Goal: Contribute content: Add original content to the website for others to see

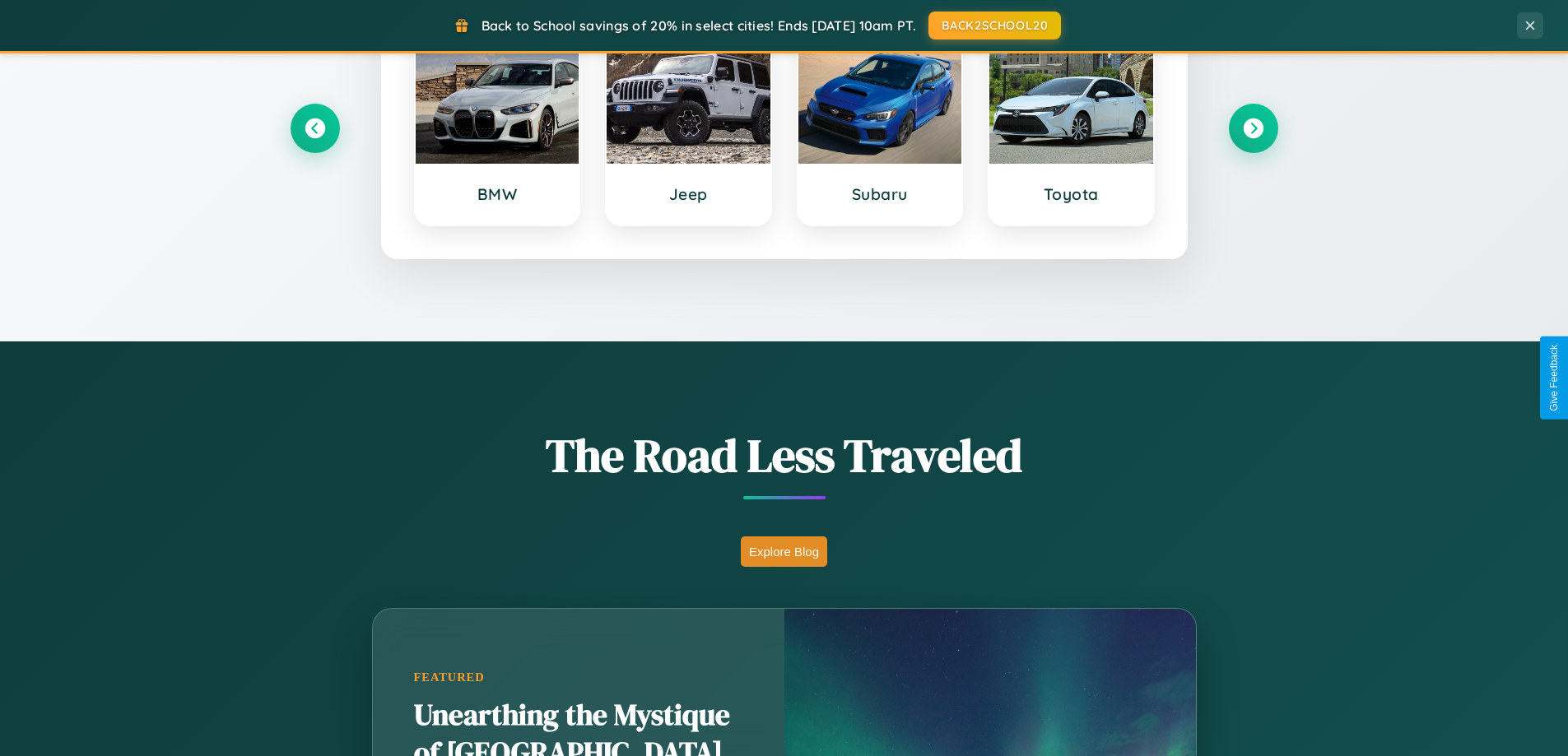
scroll to position [1132, 0]
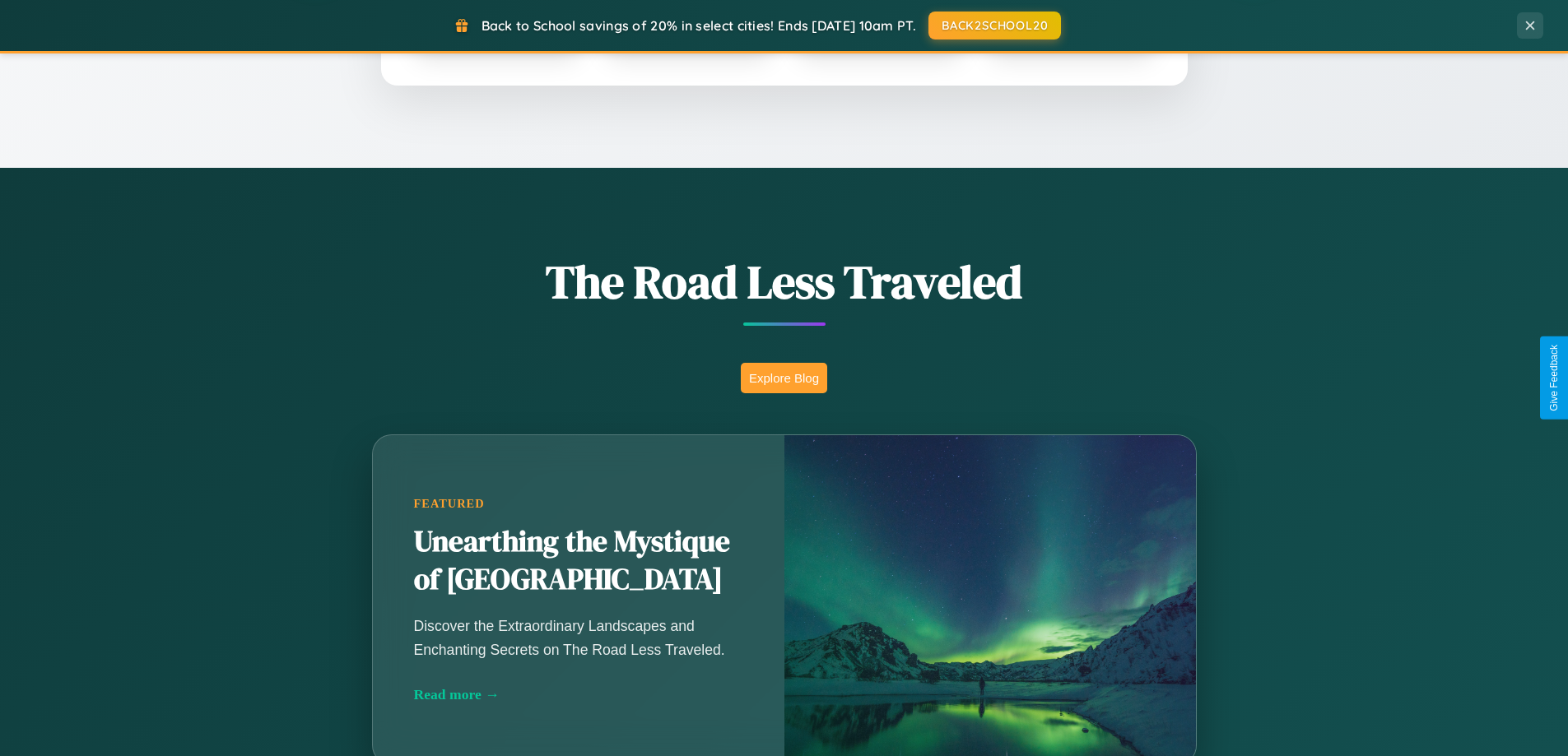
click at [783, 378] on button "Explore Blog" at bounding box center [783, 378] width 86 height 31
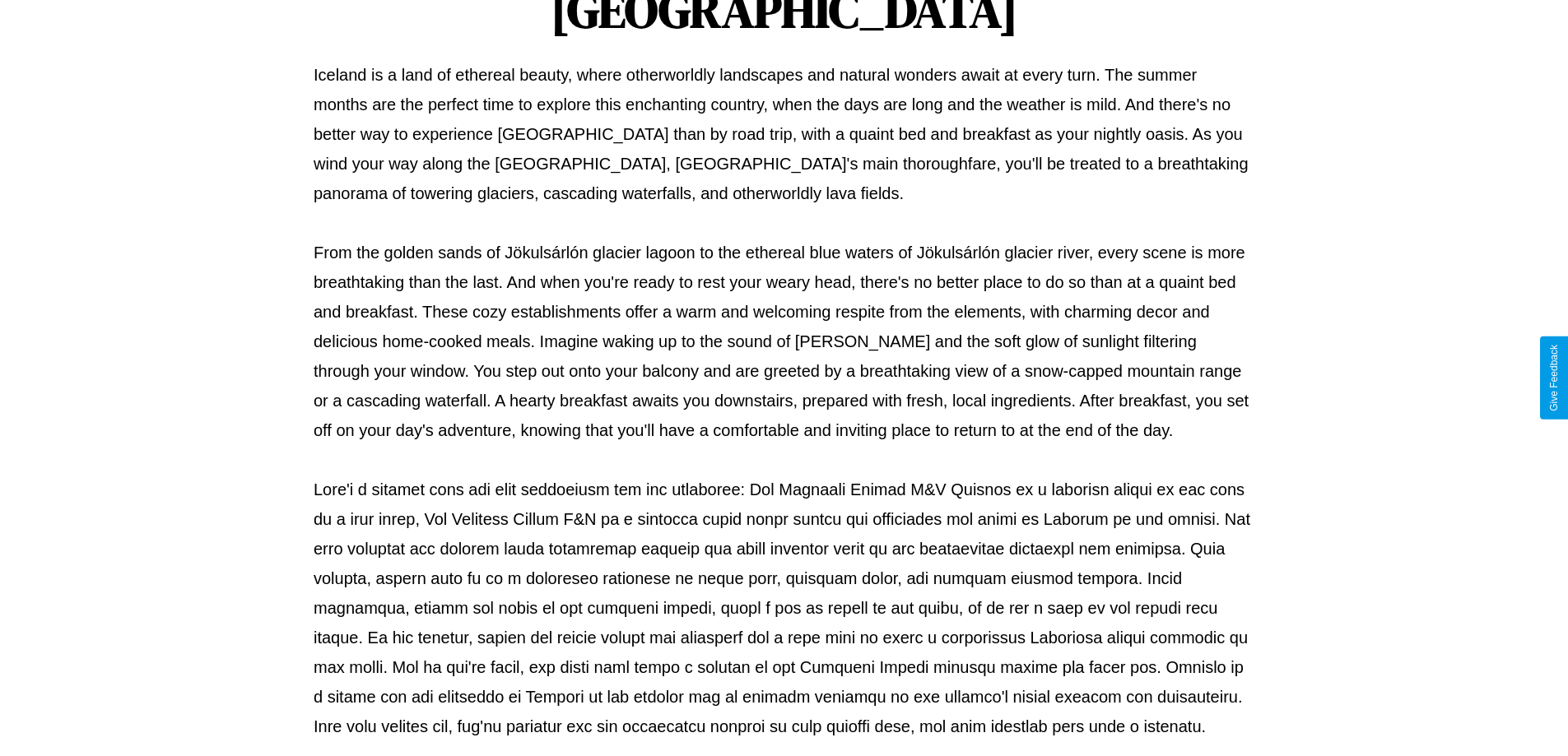
scroll to position [533, 0]
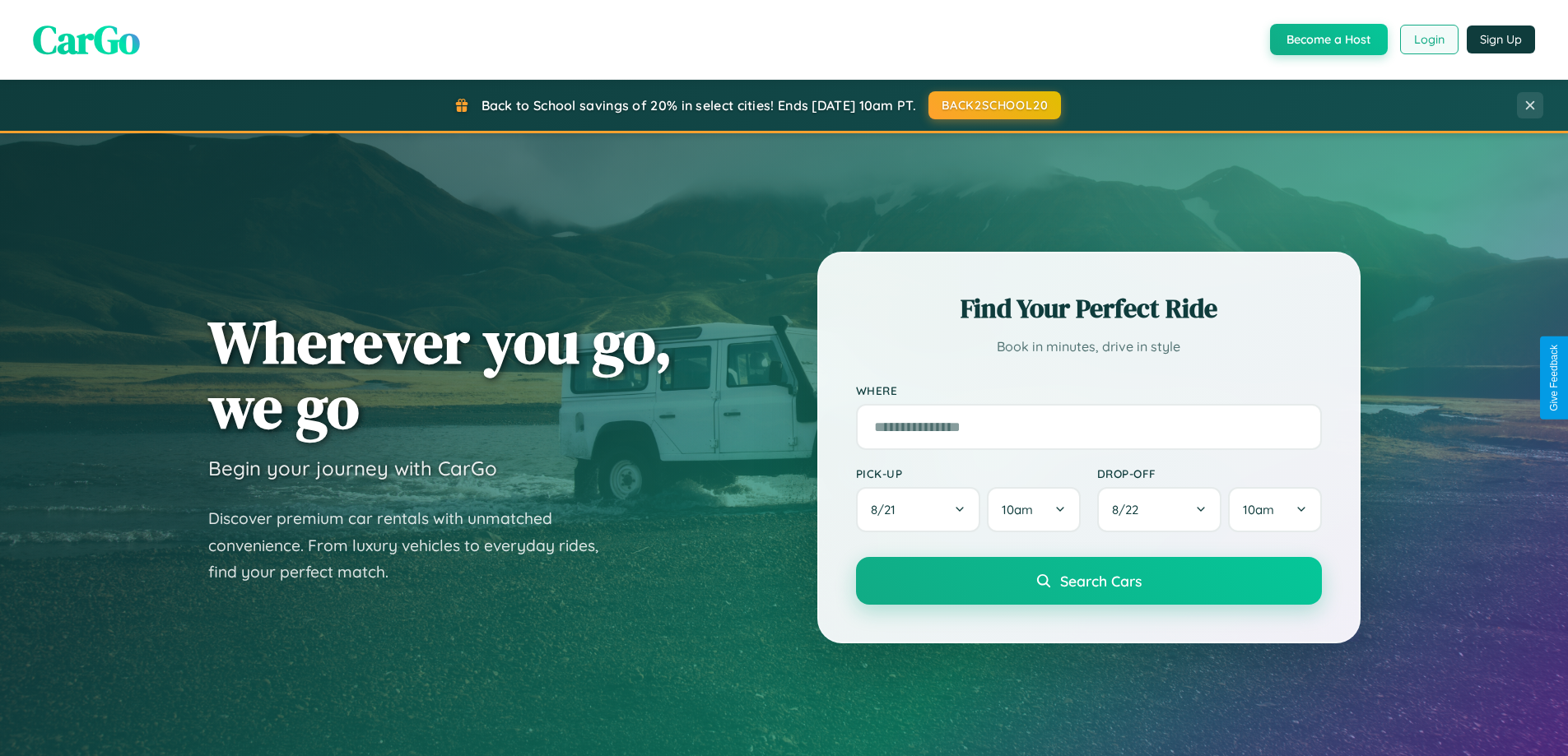
click at [1428, 40] on button "Login" at bounding box center [1428, 40] width 59 height 30
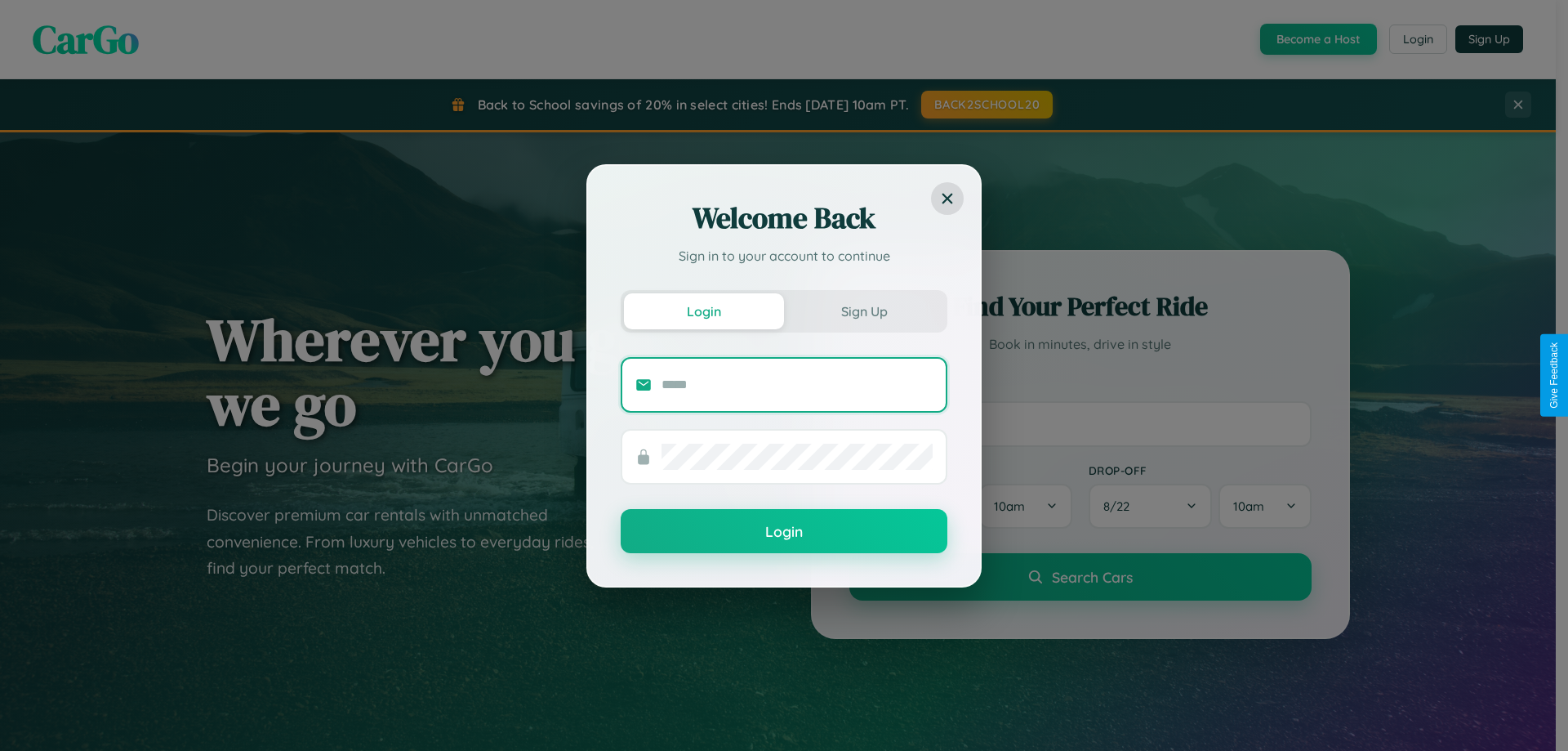
click at [797, 384] on input "text" at bounding box center [797, 384] width 271 height 27
type input "**********"
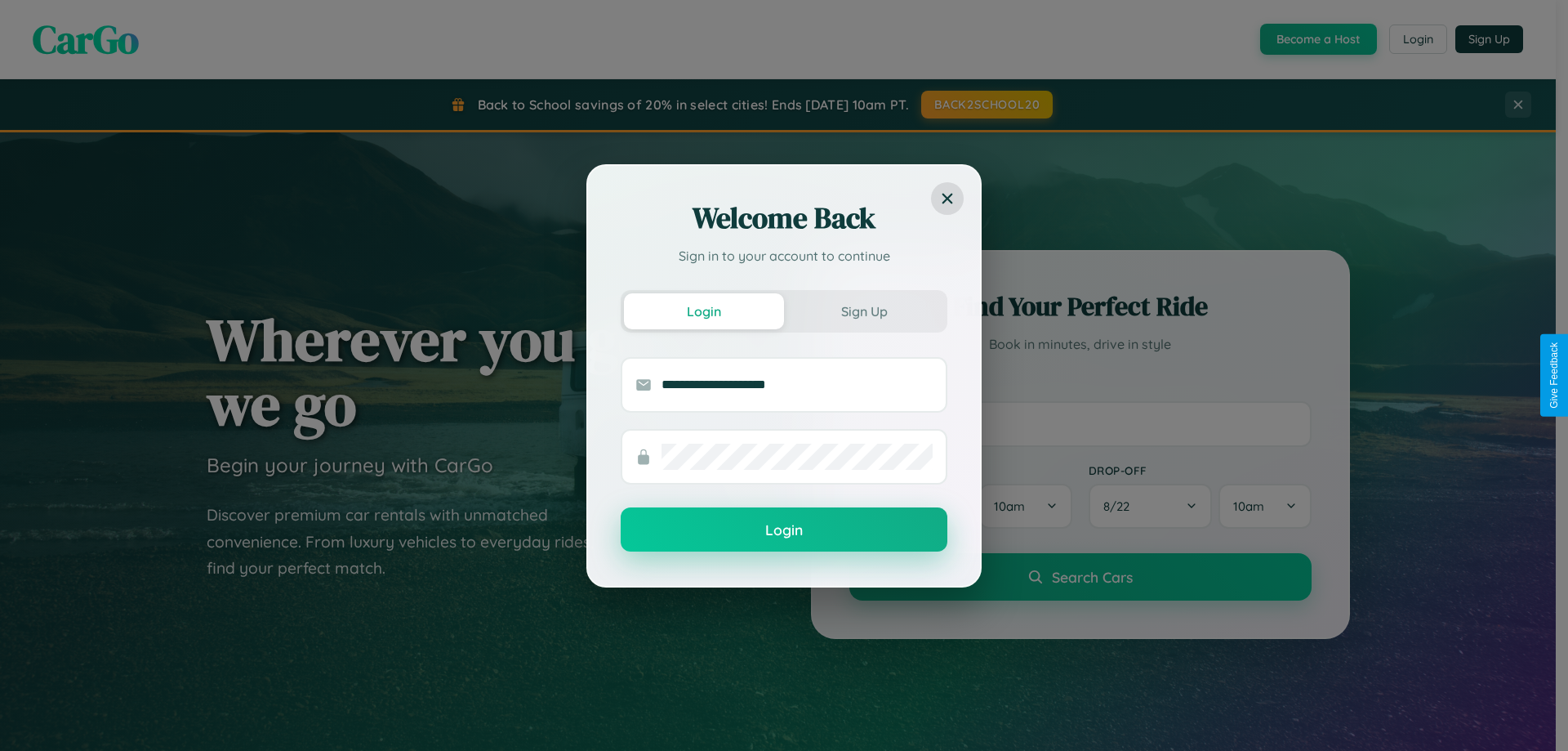
click at [784, 529] on button "Login" at bounding box center [784, 529] width 327 height 44
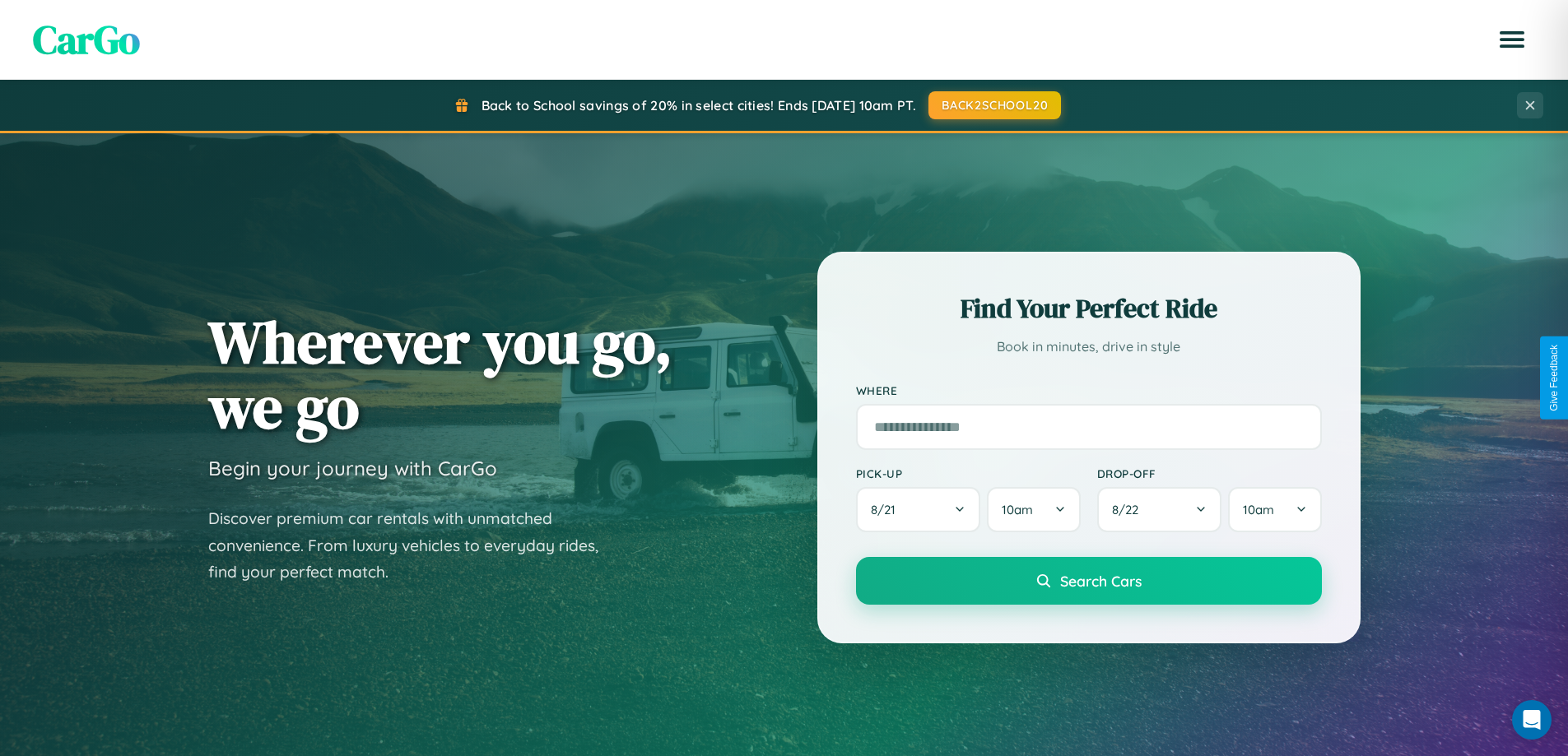
scroll to position [3166, 0]
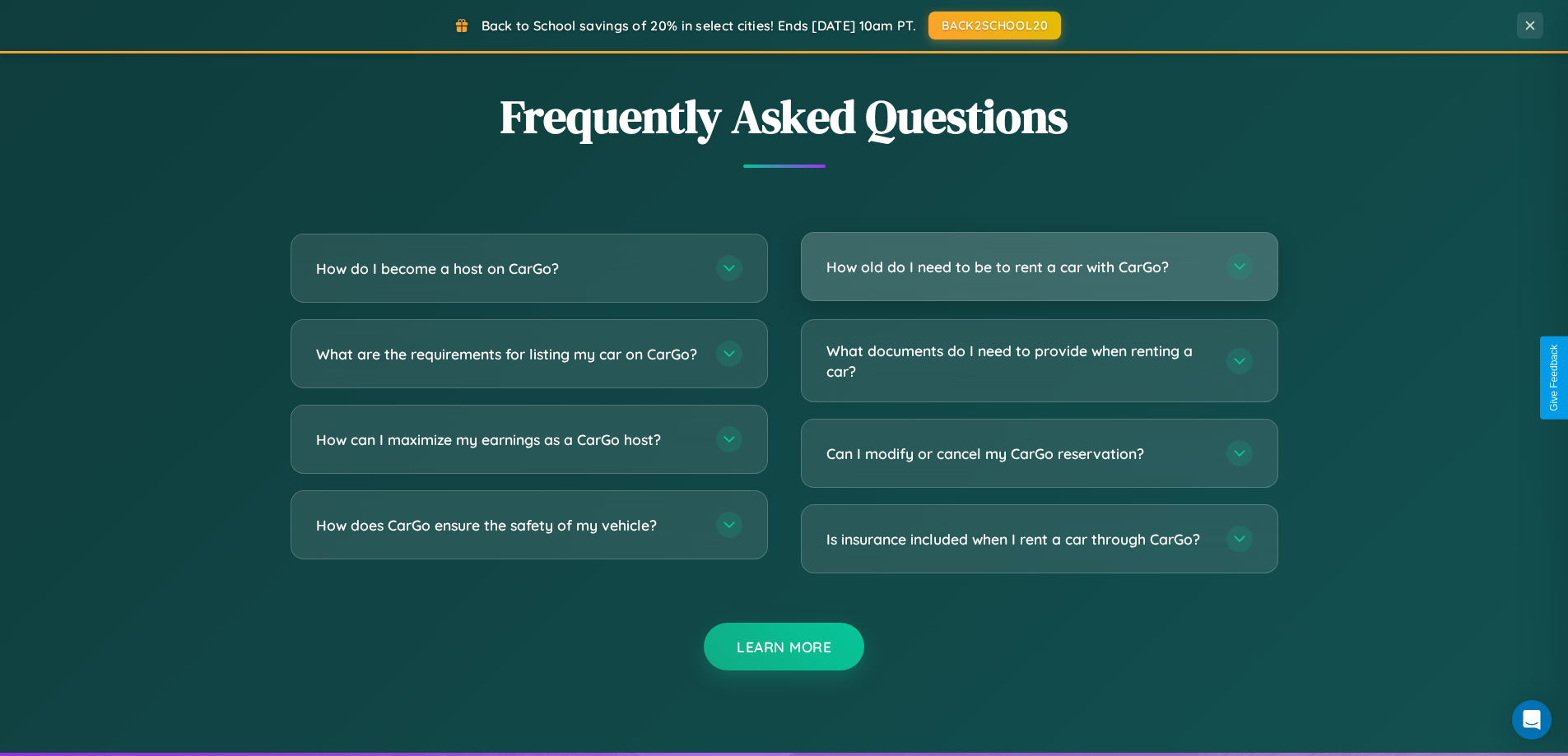
click at [1038, 267] on h3 "How old do I need to be to rent a car with CarGo?" at bounding box center [1018, 267] width 383 height 21
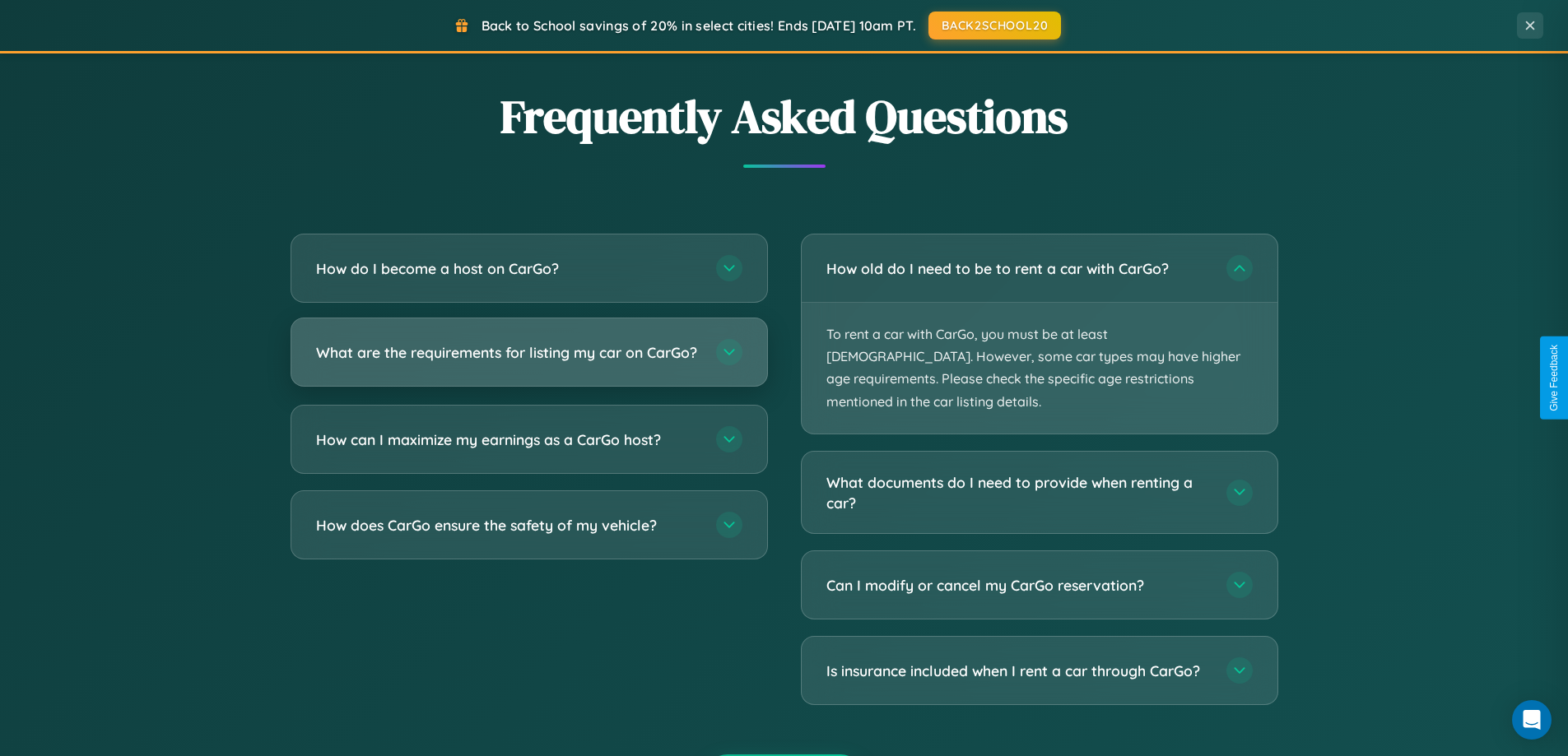
click at [528, 359] on h3 "What are the requirements for listing my car on CarGo?" at bounding box center [507, 352] width 383 height 21
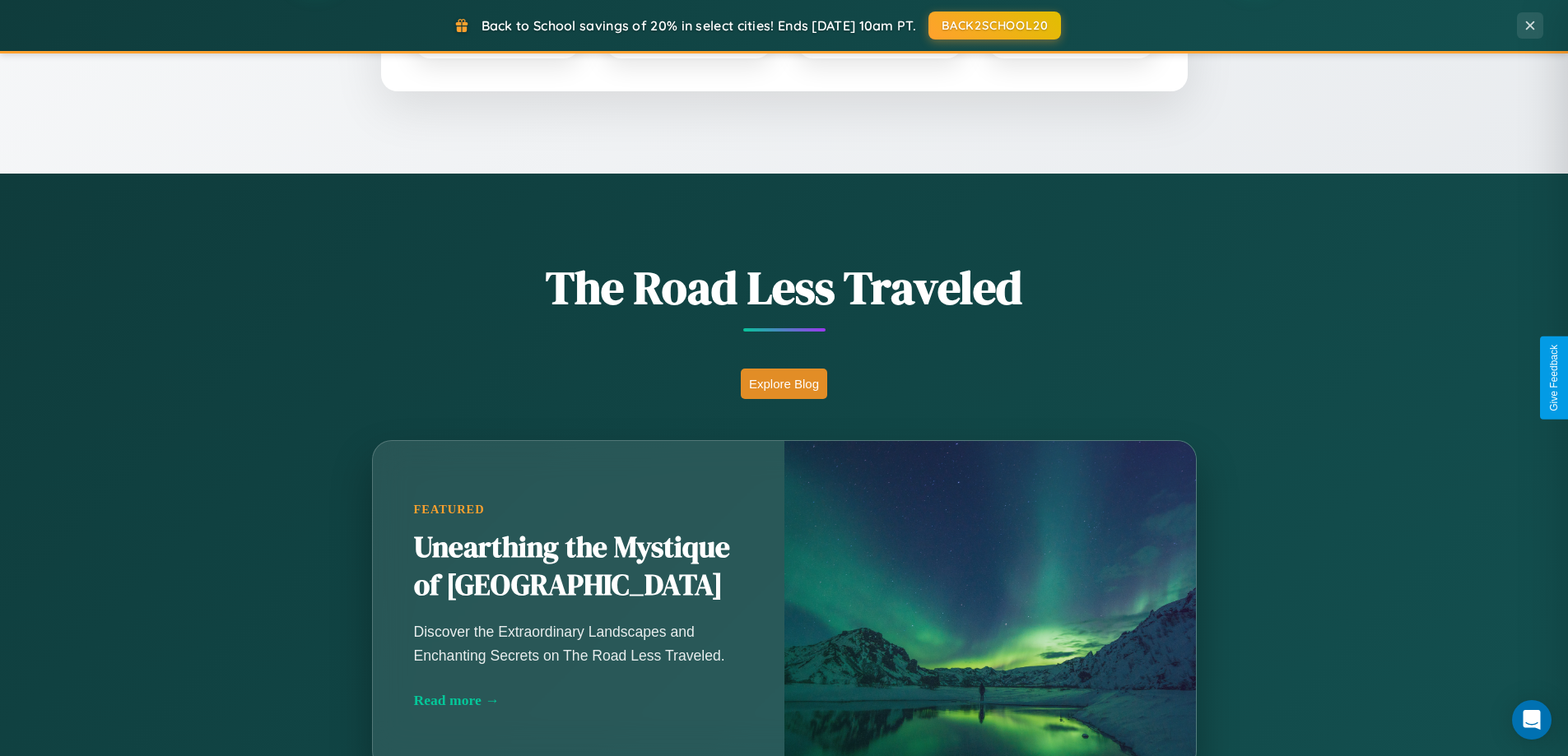
scroll to position [709, 0]
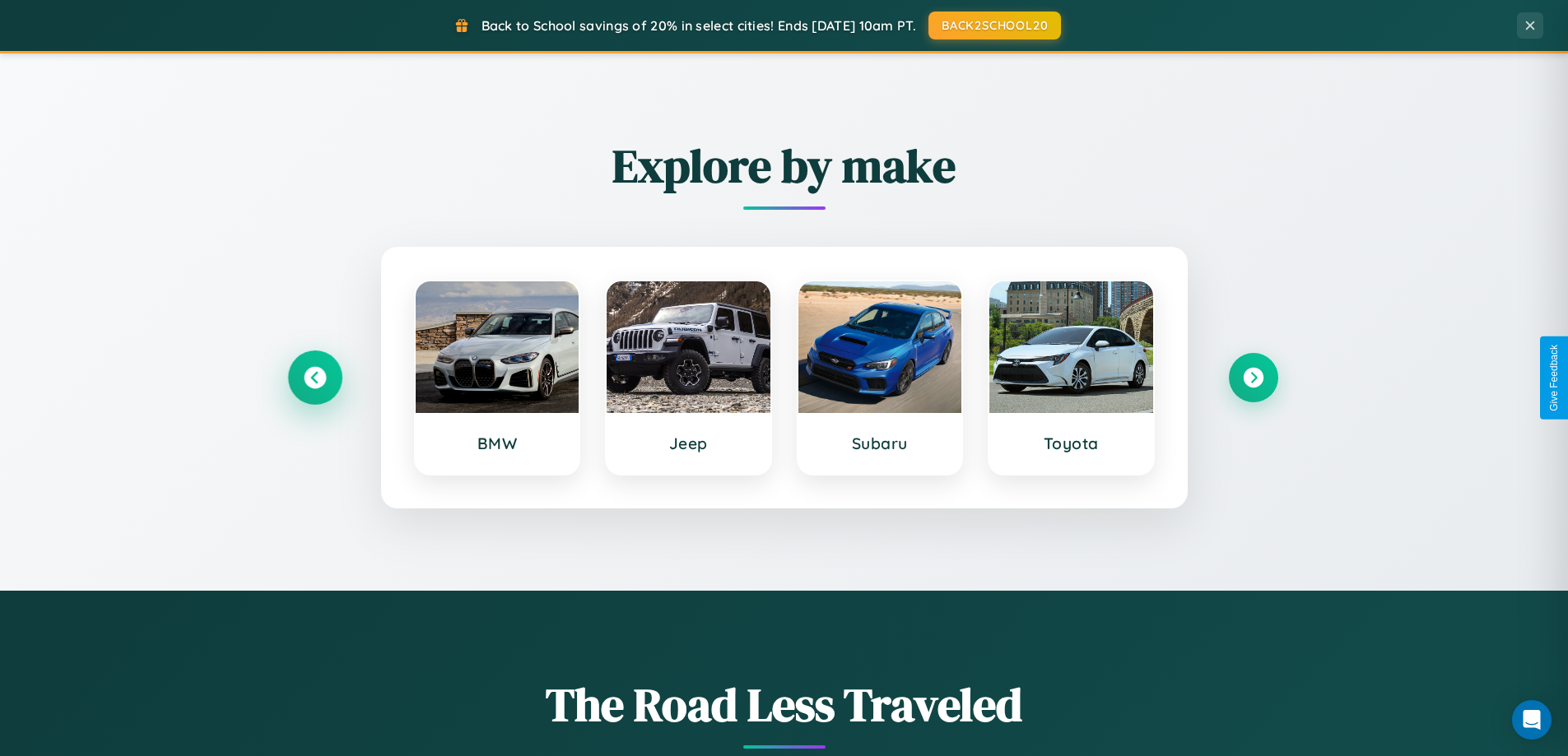
click at [315, 378] on icon at bounding box center [315, 378] width 22 height 22
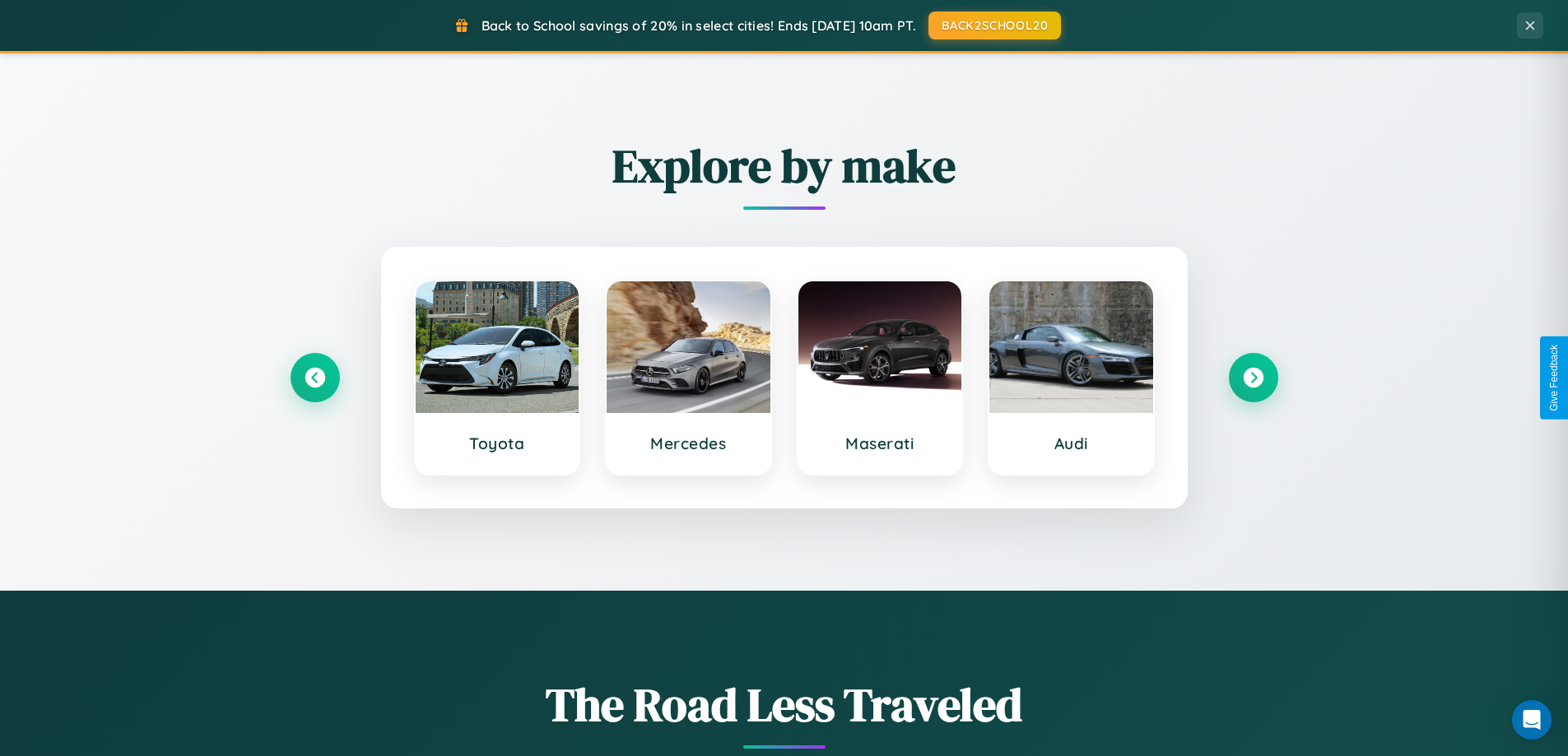
scroll to position [0, 0]
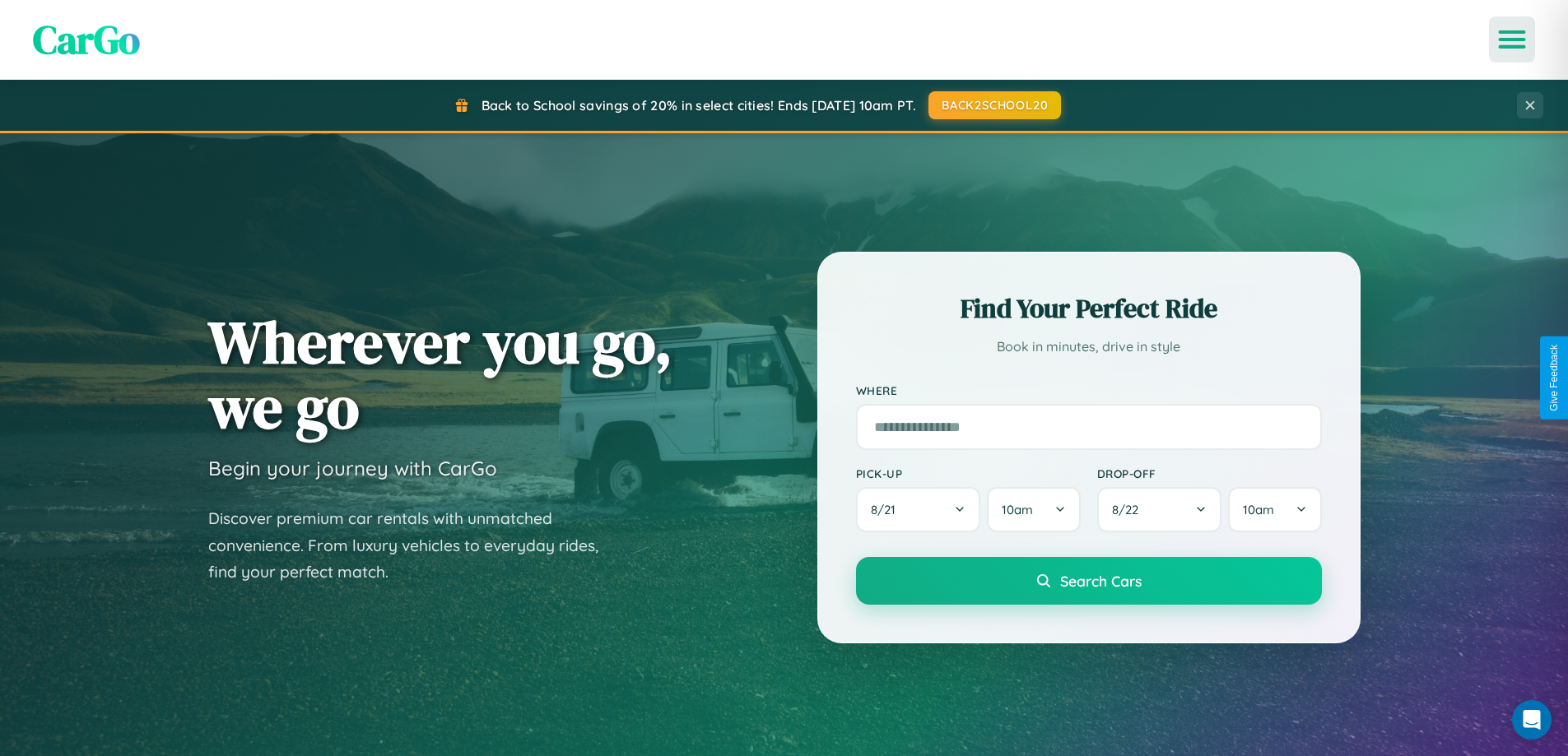
click at [1511, 40] on icon "Open menu" at bounding box center [1512, 39] width 24 height 15
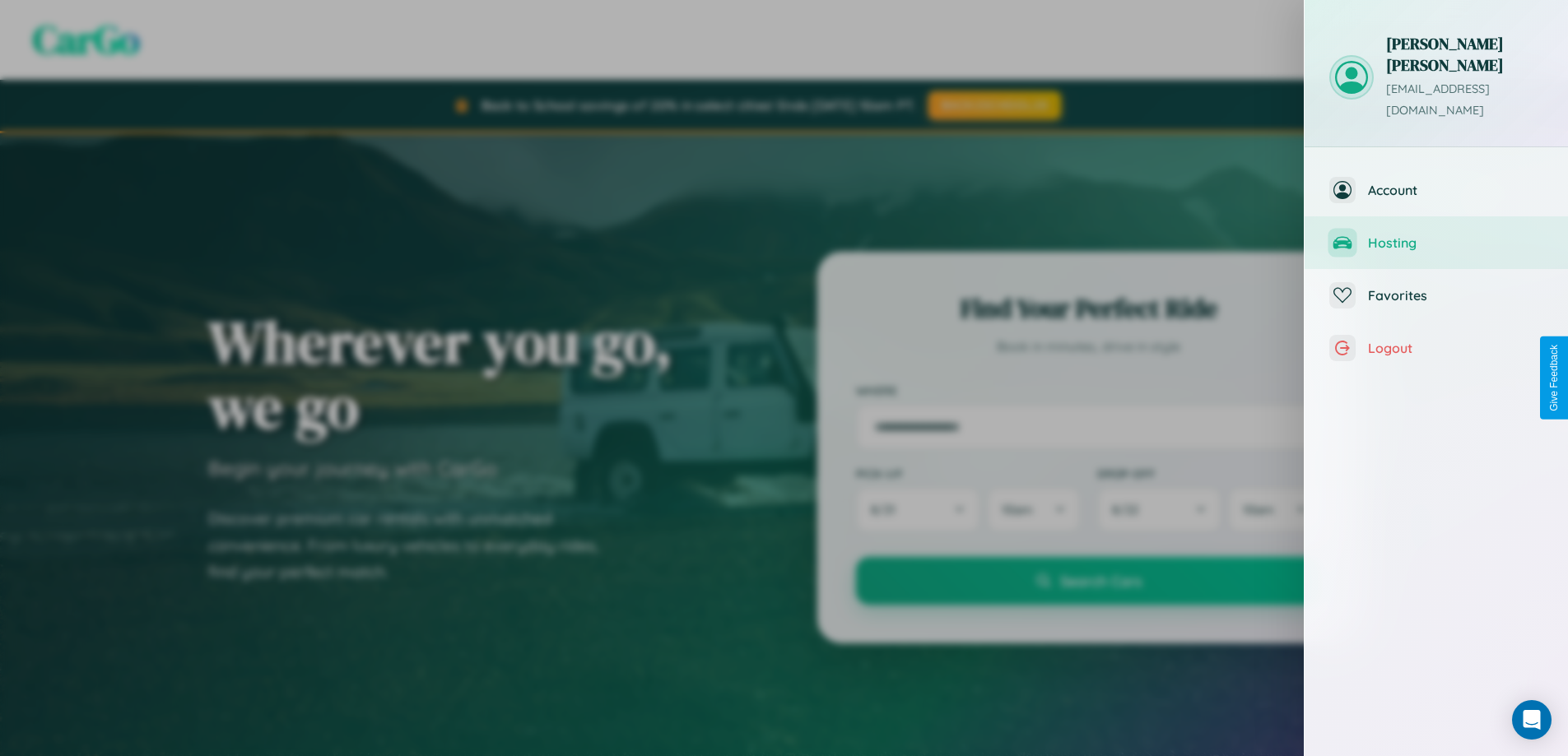
click at [1436, 234] on span "Hosting" at bounding box center [1455, 242] width 176 height 17
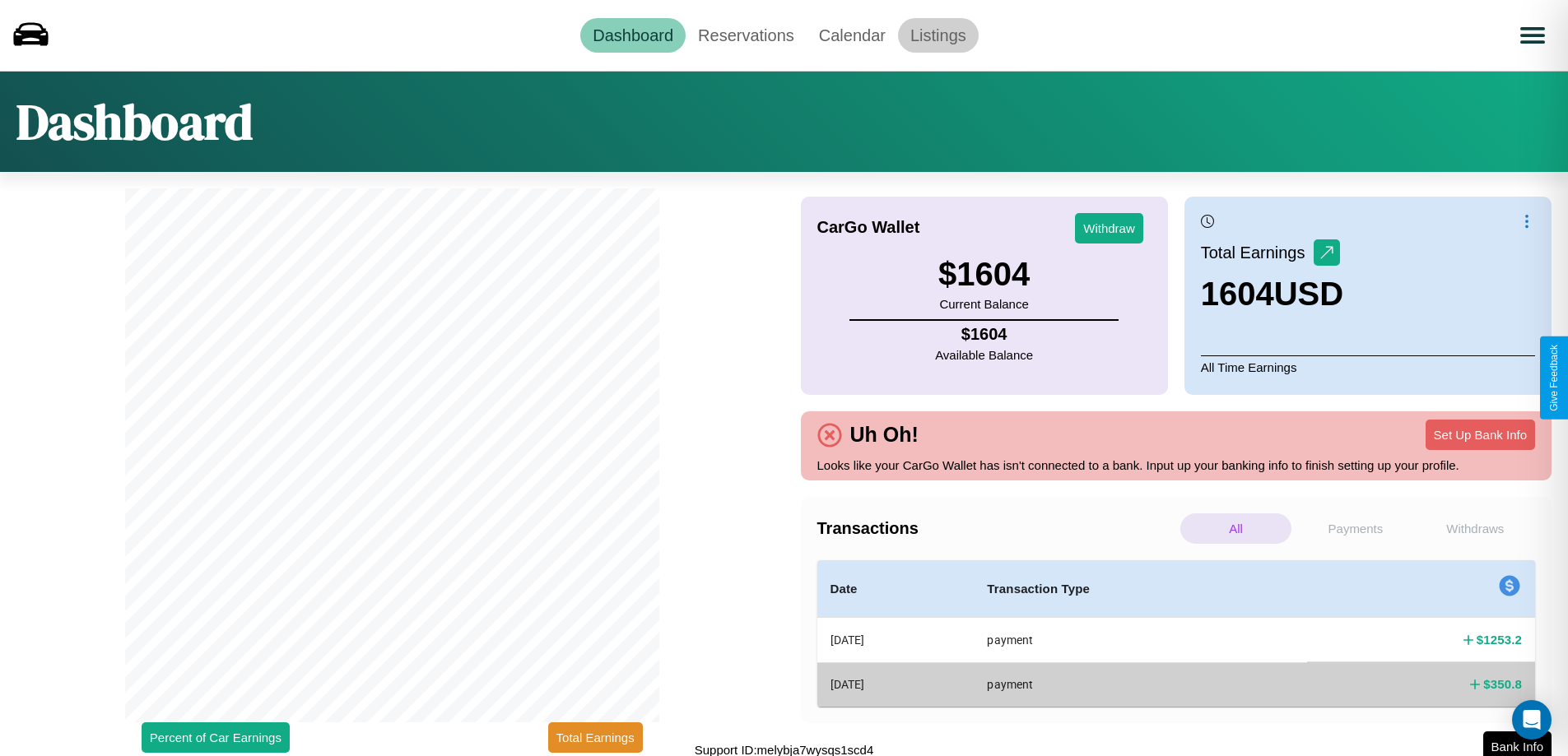
click at [937, 35] on link "Listings" at bounding box center [938, 35] width 80 height 35
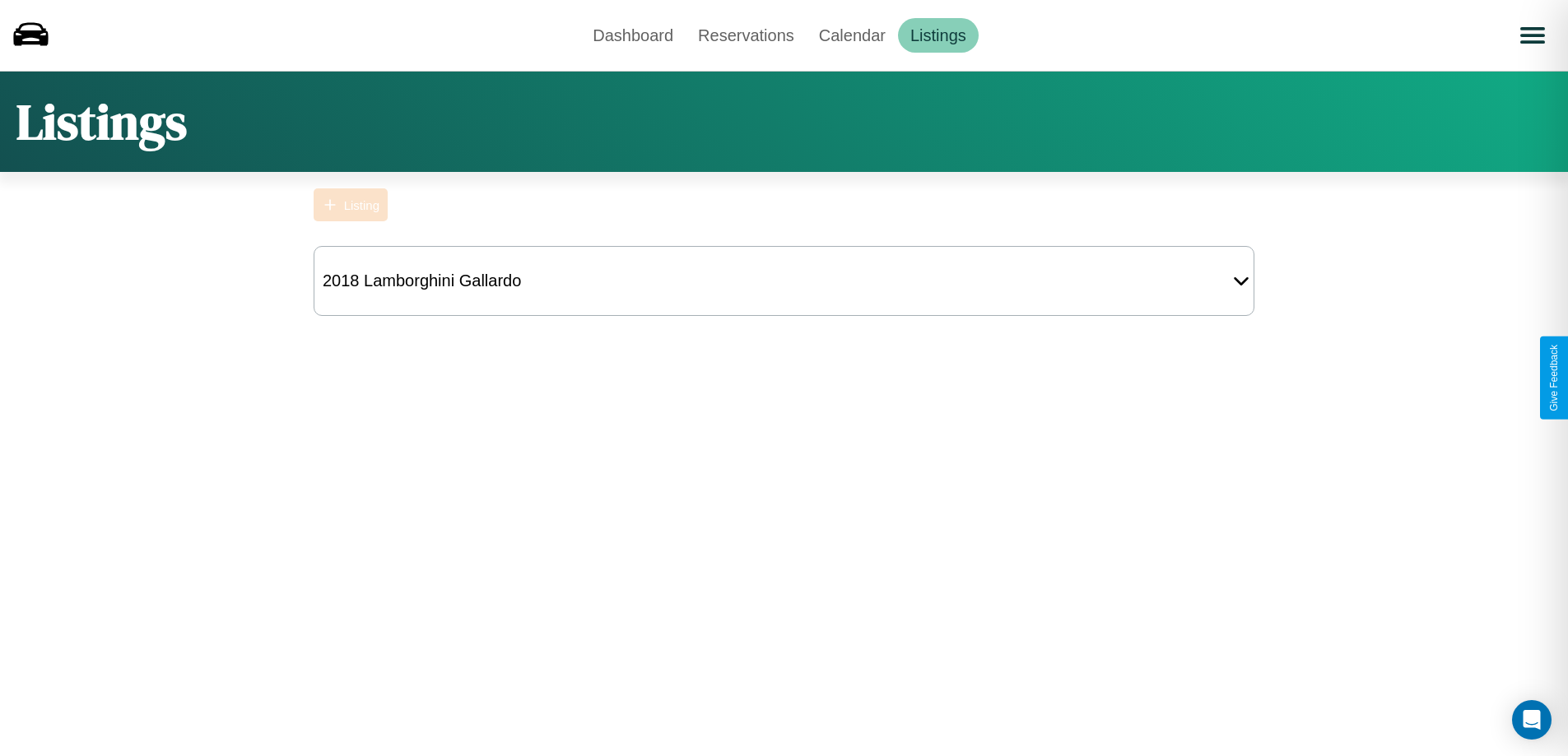
click at [350, 204] on div "Listing" at bounding box center [362, 205] width 36 height 14
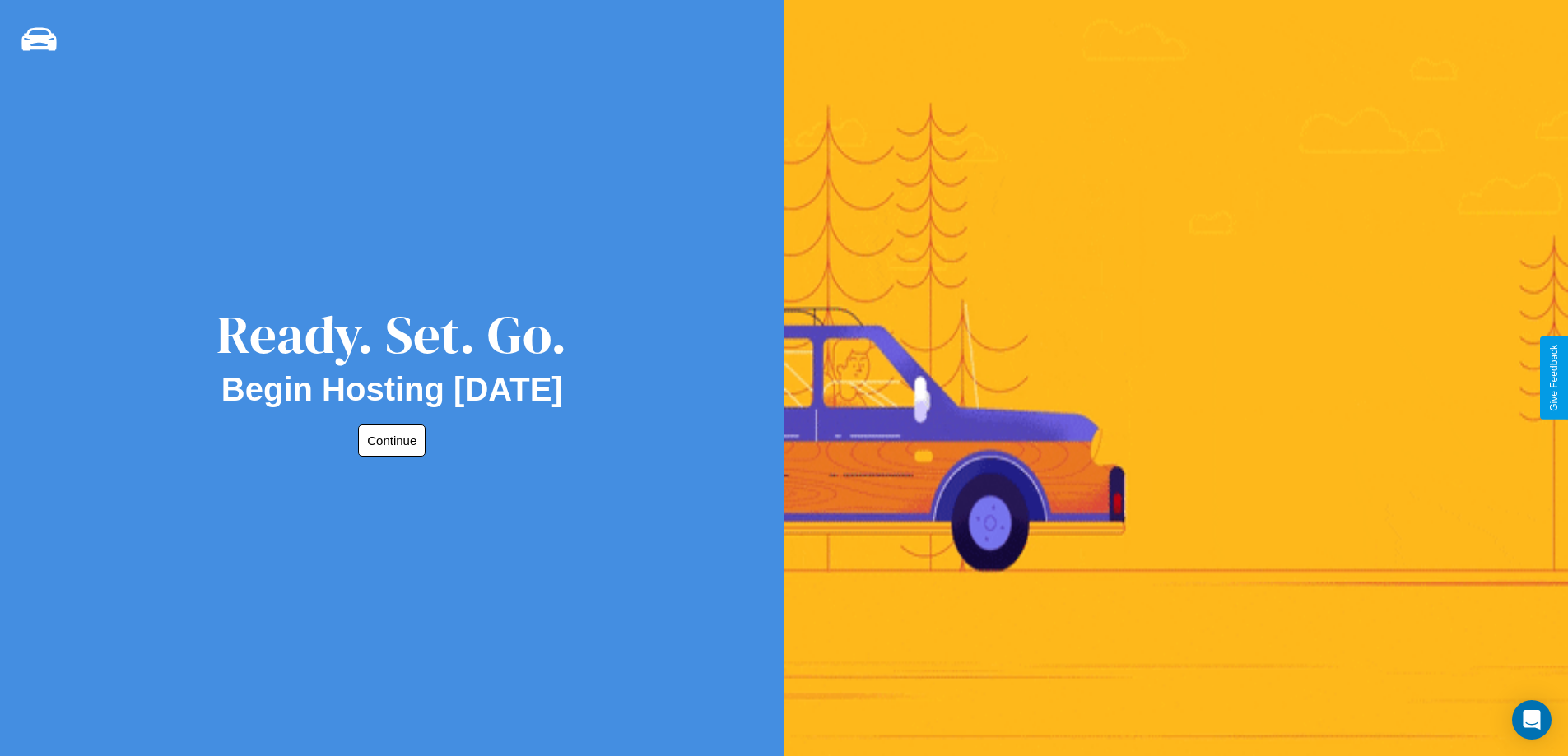
click at [388, 441] on button "Continue" at bounding box center [392, 441] width 67 height 32
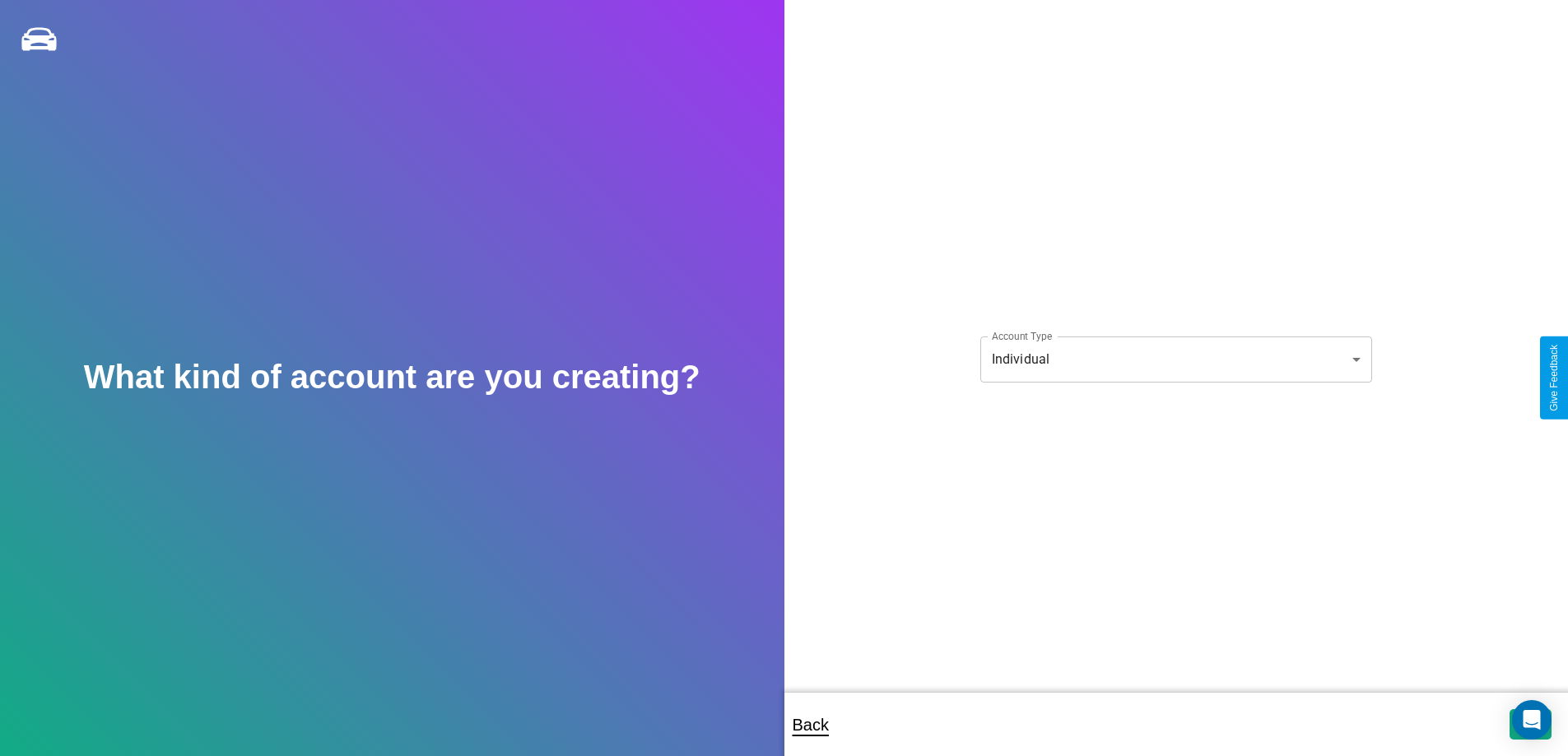
click at [1175, 359] on body "**********" at bounding box center [784, 389] width 1568 height 778
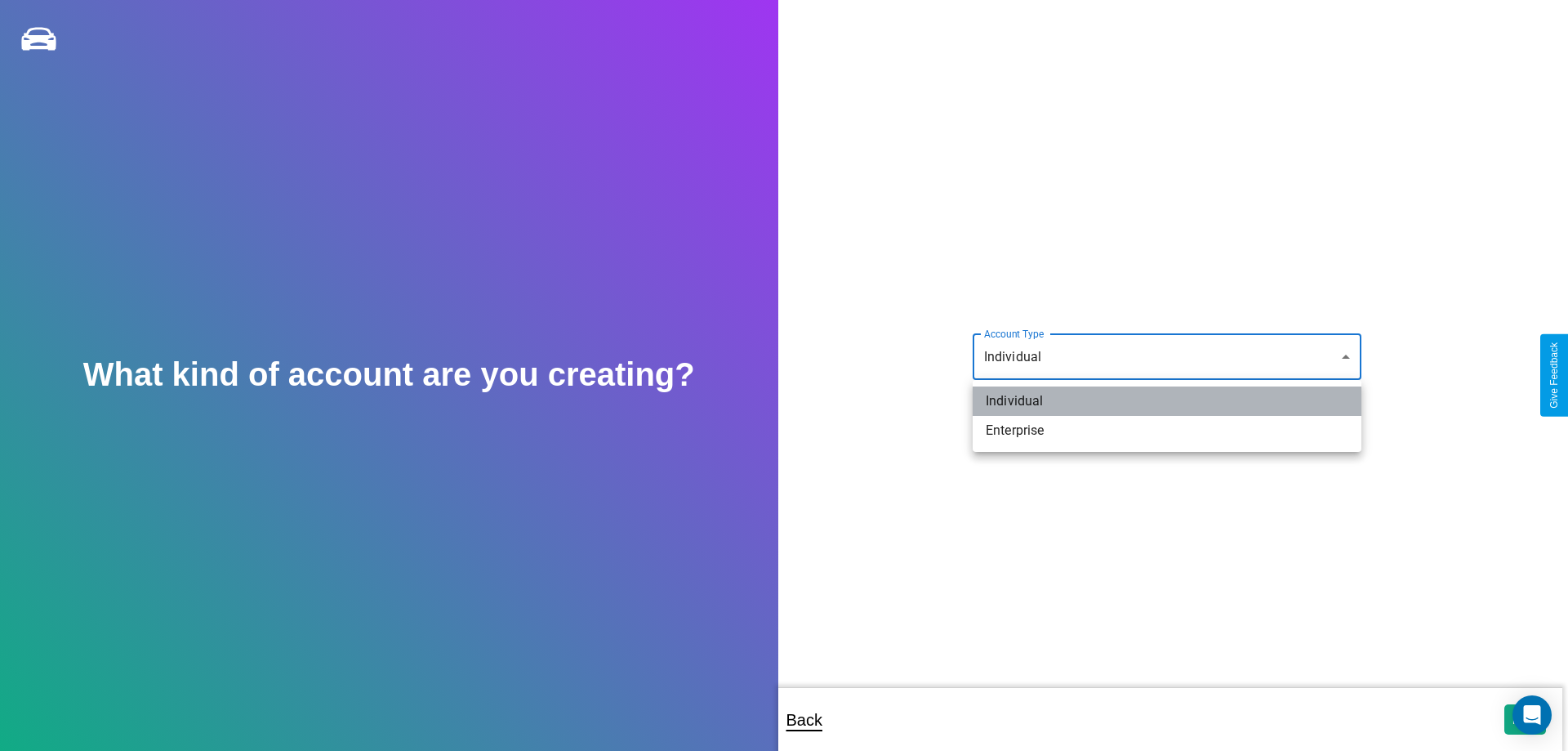
click at [1167, 401] on li "Individual" at bounding box center [1167, 401] width 389 height 30
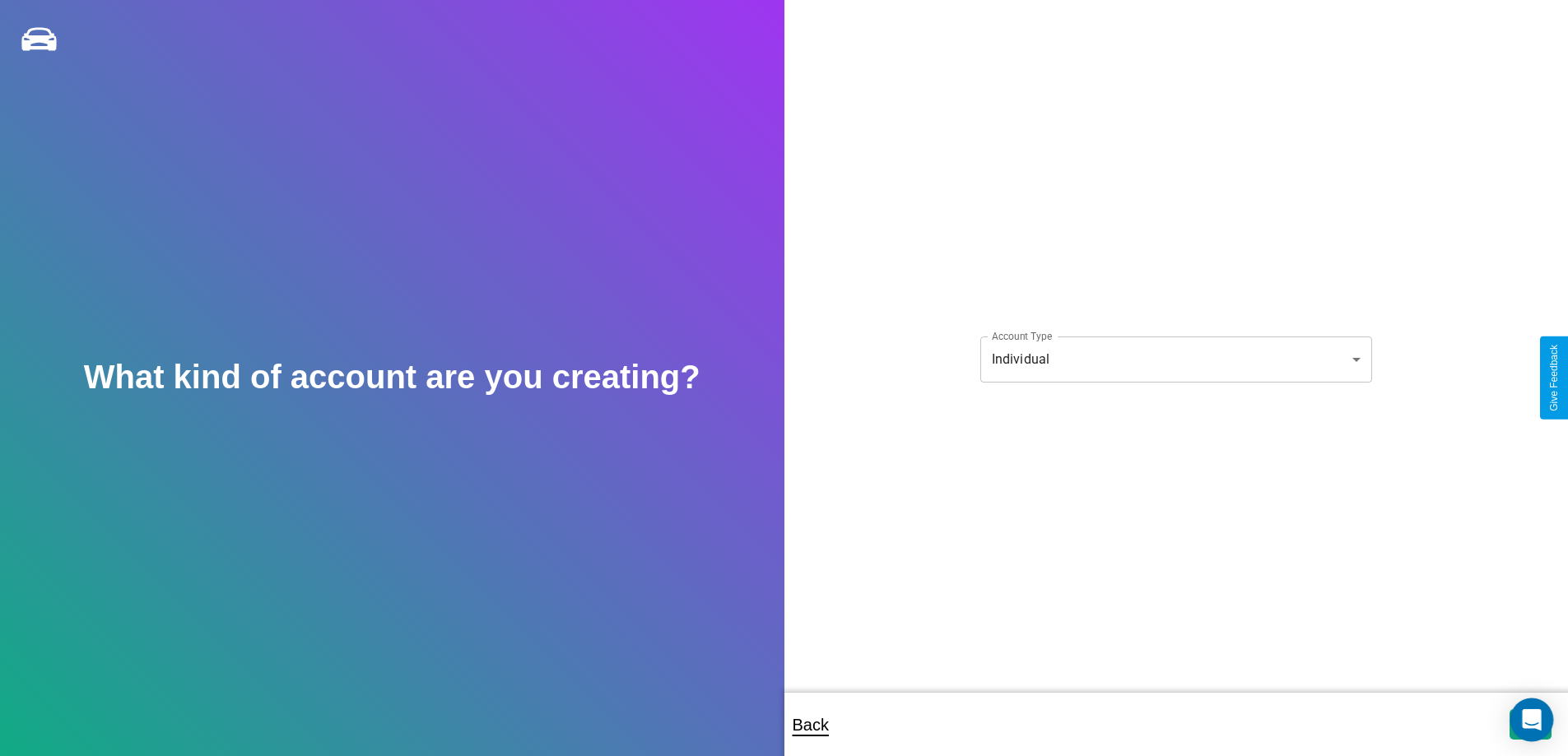
click at [1530, 724] on icon "Open Intercom Messenger" at bounding box center [1530, 720] width 19 height 22
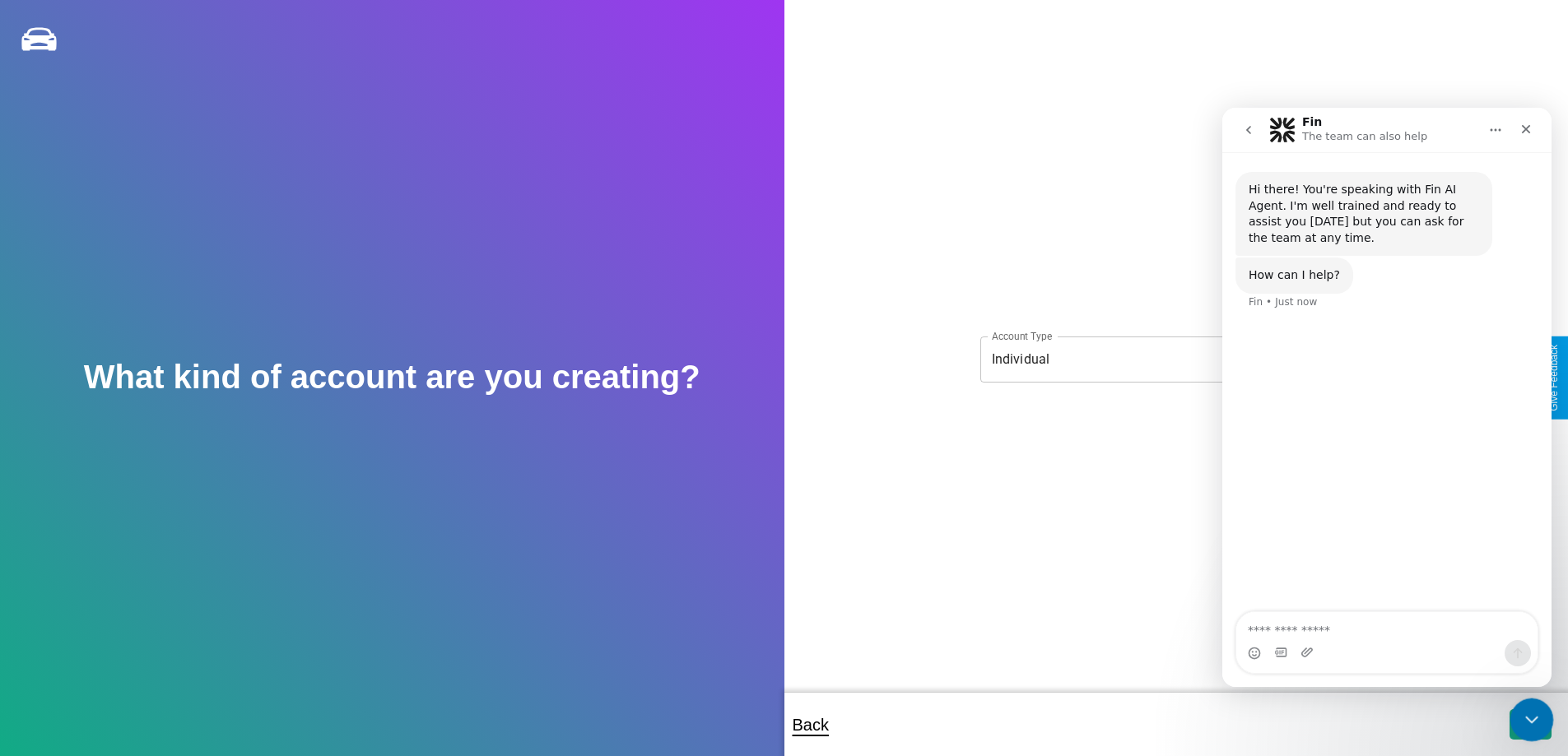
click at [1527, 720] on icon "Close Intercom Messenger" at bounding box center [1529, 717] width 20 height 20
